Goal: Transaction & Acquisition: Purchase product/service

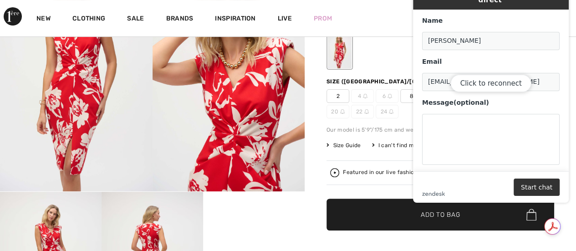
click at [272, 223] on div at bounding box center [152, 153] width 305 height 381
click at [389, 53] on div at bounding box center [441, 51] width 228 height 38
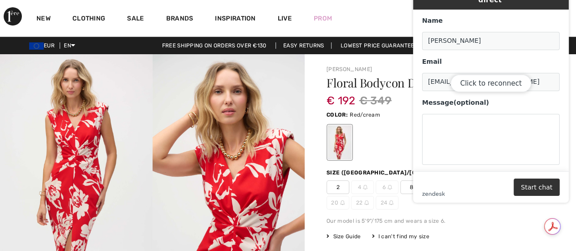
click at [484, 217] on div "Our model is 5'9"/175 cm and wears a size 6." at bounding box center [441, 221] width 228 height 8
click at [189, 103] on img at bounding box center [229, 168] width 153 height 228
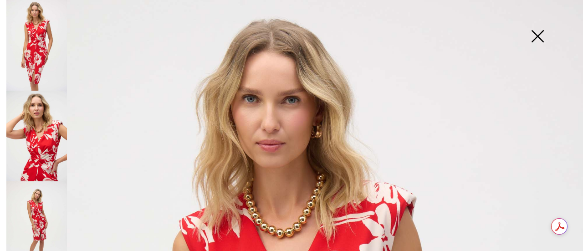
click at [540, 37] on img at bounding box center [538, 37] width 46 height 47
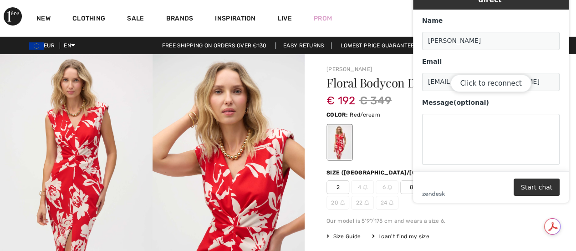
click at [494, 216] on div "Floral Bodycon Dress Style 252181 € 192 € 349 Color: Red/cream Size (CA/[GEOGRA…" at bounding box center [441, 225] width 228 height 296
click at [554, 1] on div "Click to reconnect" at bounding box center [491, 92] width 156 height 222
click at [573, 45] on div "Live Chat | Chat en direct Name [PERSON_NAME] Email [EMAIL_ADDRESS][DOMAIN_NAME…" at bounding box center [491, 92] width 170 height 236
click at [387, 15] on div "New Clothing Sale Brands Inspiration Live Prom Anja Hi, [PERSON_NAME]! 575 Rewa…" at bounding box center [288, 18] width 576 height 36
click at [435, 195] on div "Click to reconnect" at bounding box center [491, 92] width 156 height 222
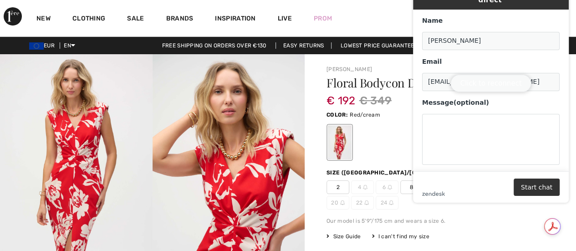
click at [473, 84] on button "Click to reconnect" at bounding box center [491, 83] width 81 height 17
click at [391, 146] on div at bounding box center [441, 142] width 228 height 38
click at [472, 237] on div "Size Guide I can't find my size Select Size US 2 US 4 - Sold Out US 6 - Sold Ou…" at bounding box center [441, 236] width 228 height 8
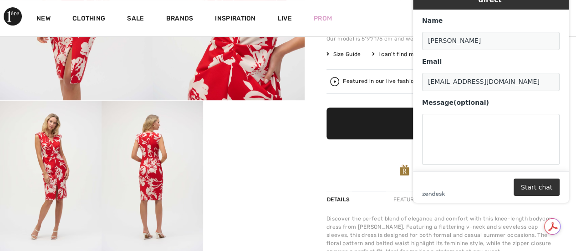
scroll to position [456, 0]
